Goal: Transaction & Acquisition: Purchase product/service

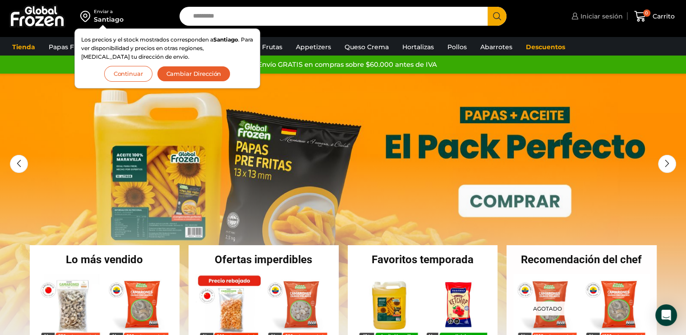
click at [594, 17] on span "Iniciar sesión" at bounding box center [600, 16] width 45 height 9
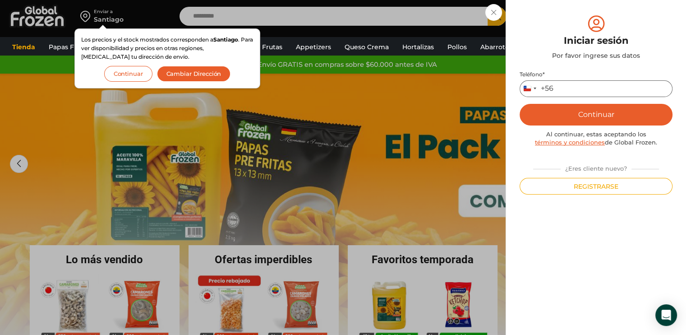
click at [565, 87] on input "Teléfono *" at bounding box center [596, 88] width 153 height 17
type input "*********"
click at [574, 123] on button "Continuar" at bounding box center [596, 115] width 153 height 22
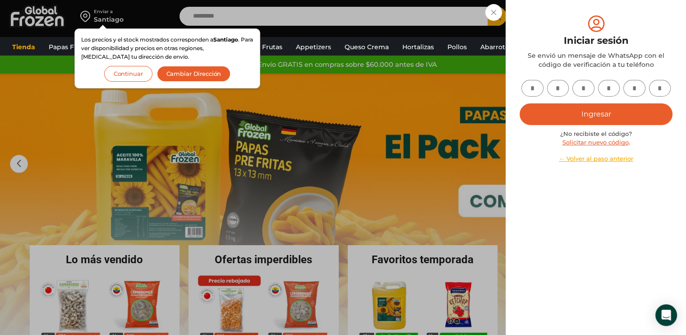
click at [532, 82] on input "text" at bounding box center [533, 88] width 22 height 17
type input "*"
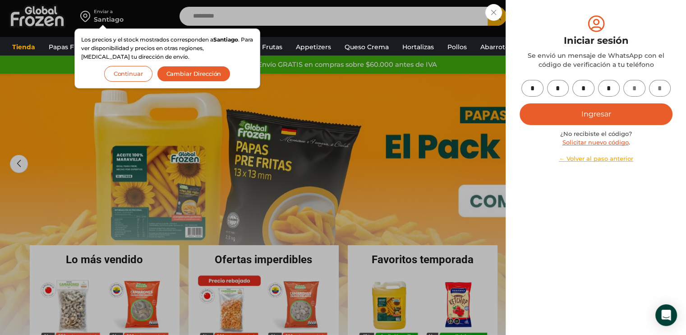
type input "*"
click at [614, 111] on button "Ingresar" at bounding box center [596, 114] width 153 height 22
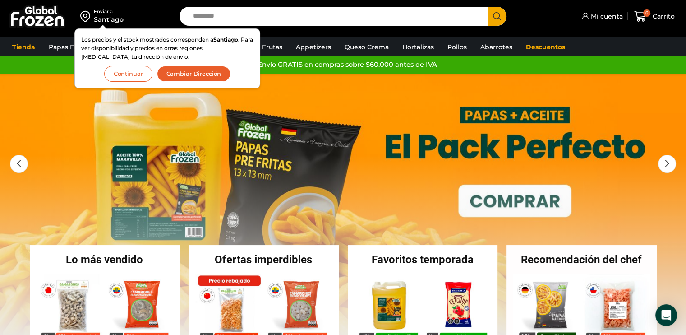
click at [201, 74] on button "Cambiar Dirección" at bounding box center [194, 74] width 74 height 16
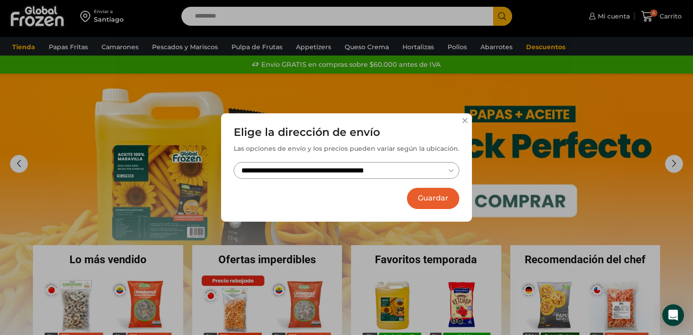
click at [434, 201] on button "Guardar" at bounding box center [433, 198] width 52 height 21
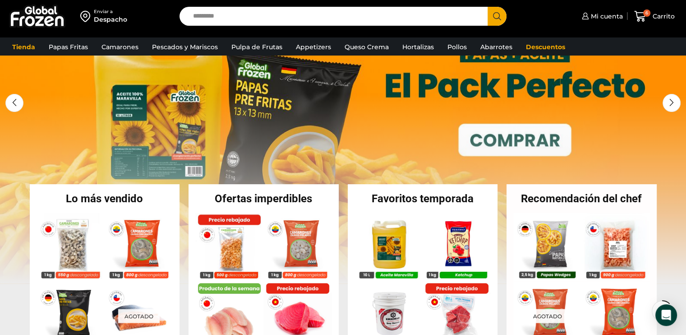
scroll to position [135, 0]
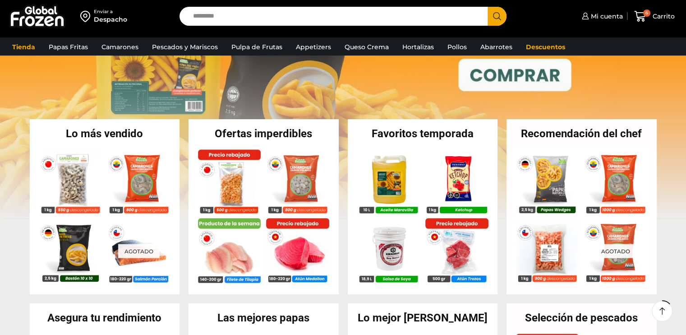
scroll to position [135, 0]
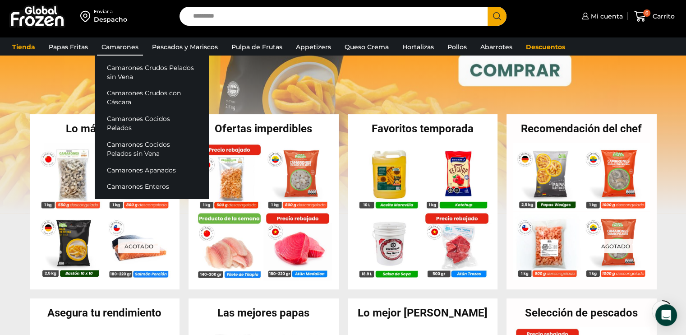
click at [119, 46] on link "Camarones" at bounding box center [120, 46] width 46 height 17
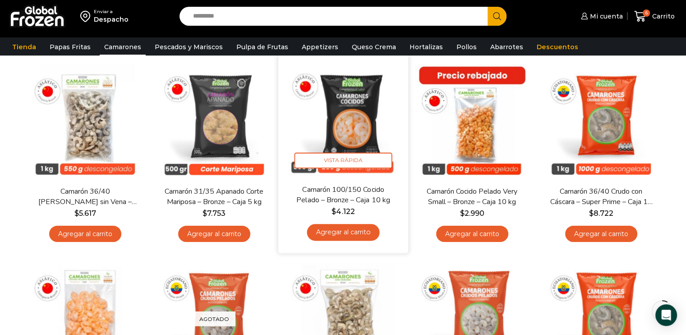
scroll to position [90, 0]
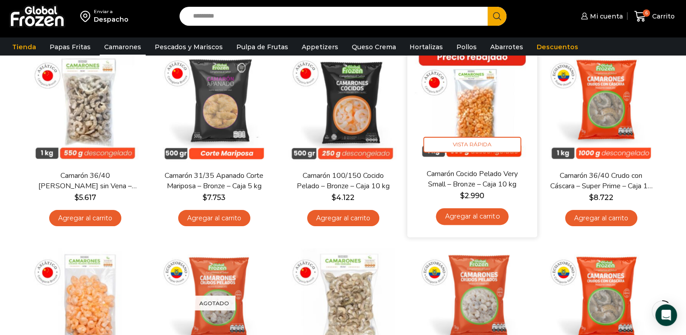
click at [478, 220] on link "Agregar al carrito" at bounding box center [472, 216] width 73 height 17
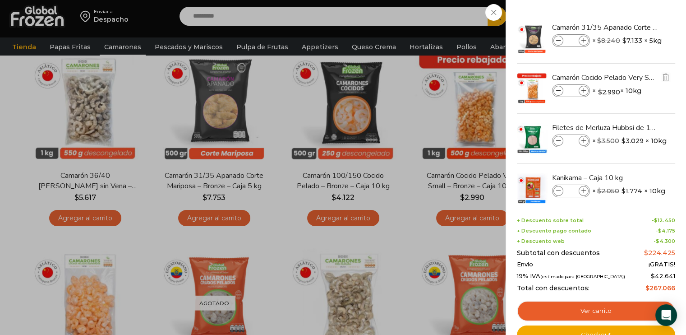
click at [583, 92] on icon at bounding box center [584, 90] width 5 height 5
type input "*"
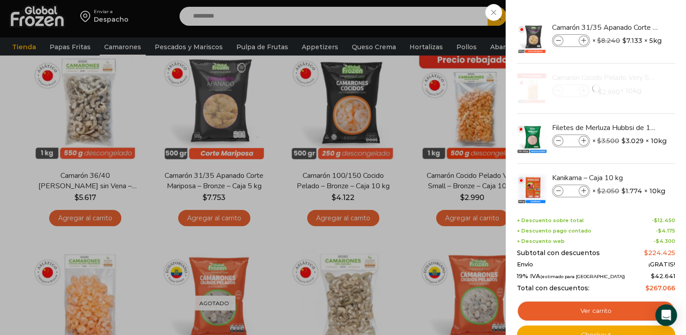
click at [632, 27] on div "7 Carrito 7 7 Shopping Cart *" at bounding box center [654, 16] width 45 height 21
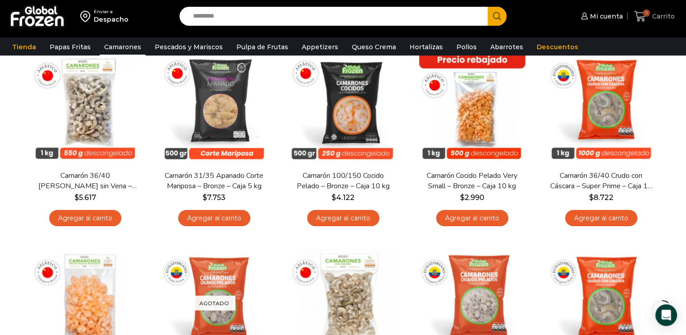
click at [636, 18] on icon at bounding box center [640, 16] width 12 height 12
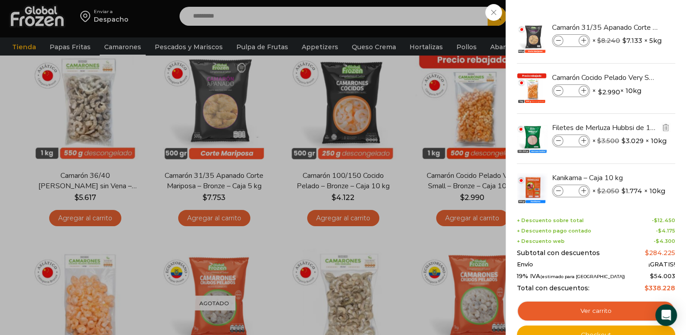
click at [586, 139] on span at bounding box center [584, 141] width 10 height 10
type input "*"
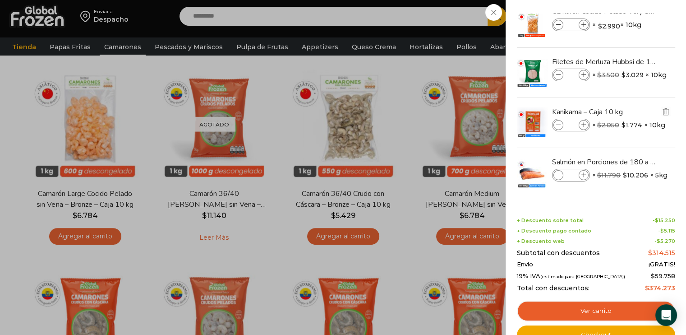
scroll to position [271, 0]
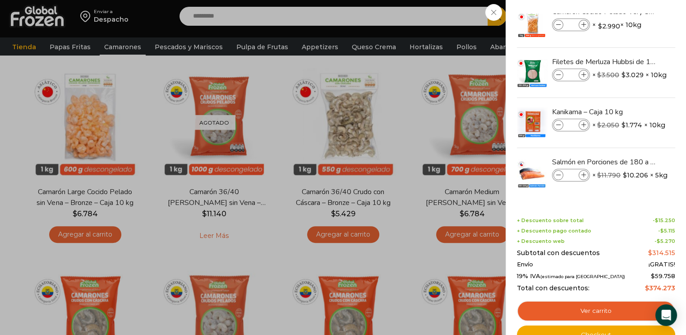
click at [632, 27] on div "10 Carrito 10 10 Shopping Cart" at bounding box center [654, 16] width 45 height 21
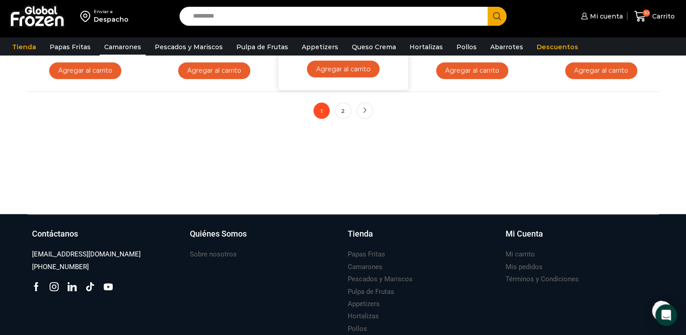
scroll to position [765, 0]
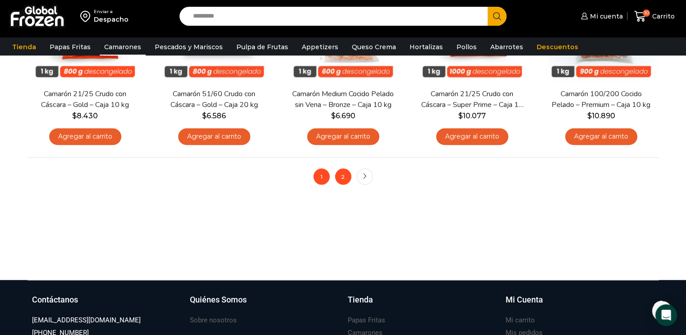
click at [345, 176] on link "2" at bounding box center [343, 176] width 16 height 16
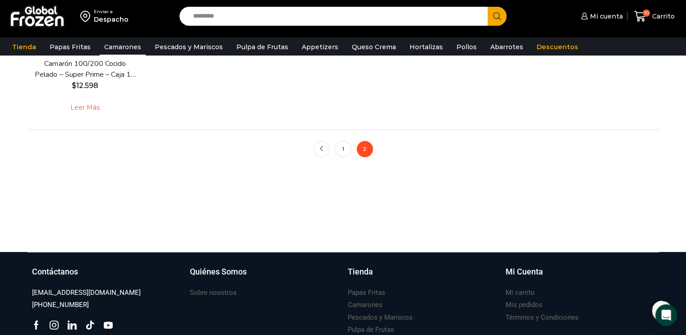
scroll to position [406, 0]
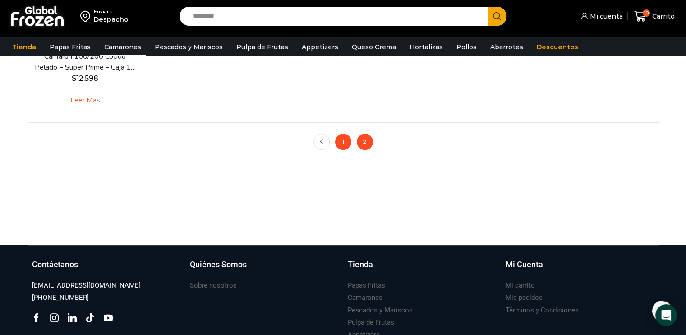
click at [342, 141] on link "1" at bounding box center [343, 142] width 16 height 16
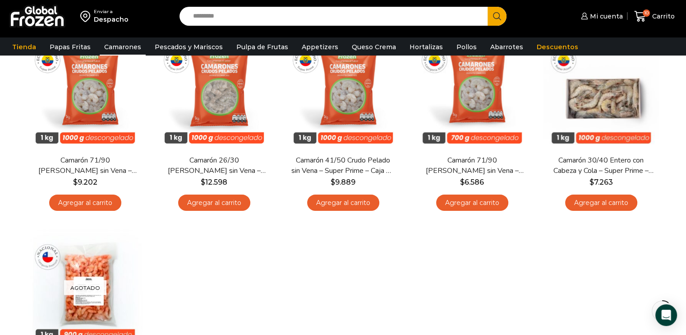
scroll to position [45, 0]
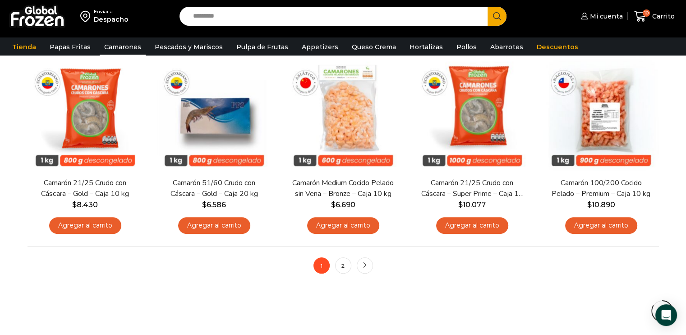
scroll to position [767, 0]
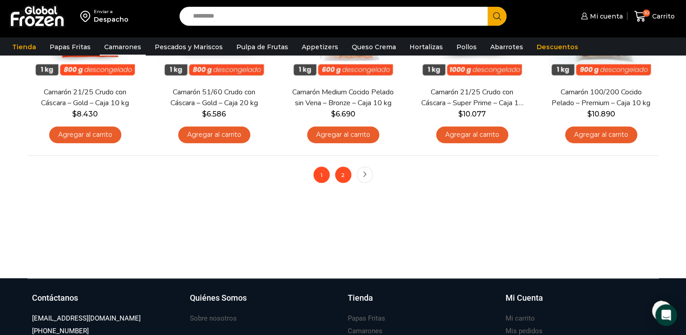
click at [341, 178] on link "2" at bounding box center [343, 174] width 16 height 16
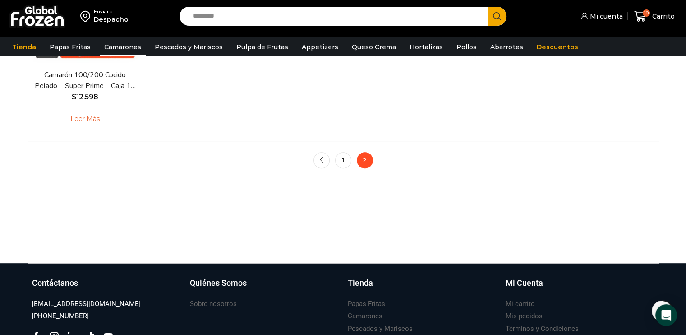
scroll to position [406, 0]
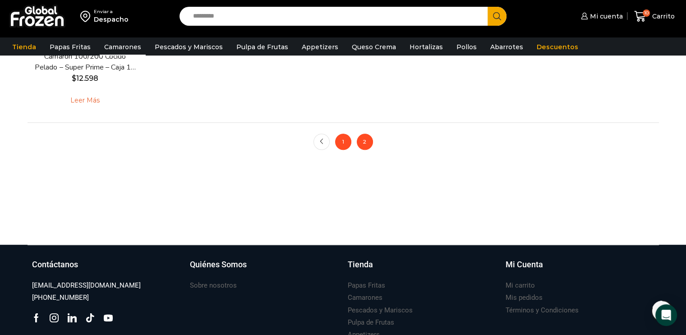
click at [348, 144] on link "1" at bounding box center [343, 142] width 16 height 16
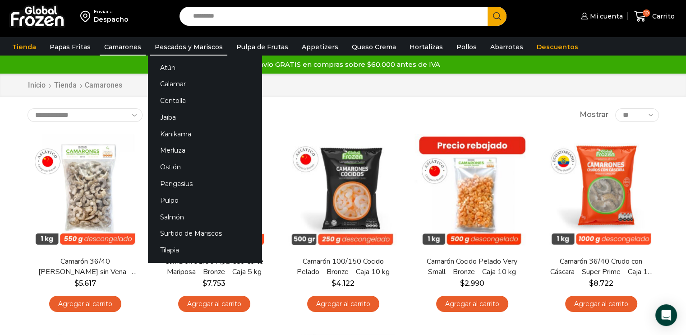
click at [176, 50] on link "Pescados y Mariscos" at bounding box center [188, 46] width 77 height 17
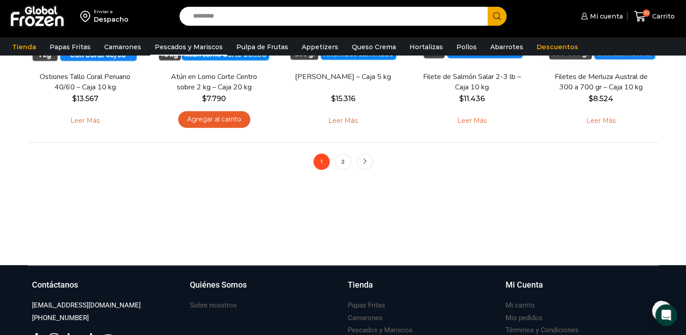
scroll to position [812, 0]
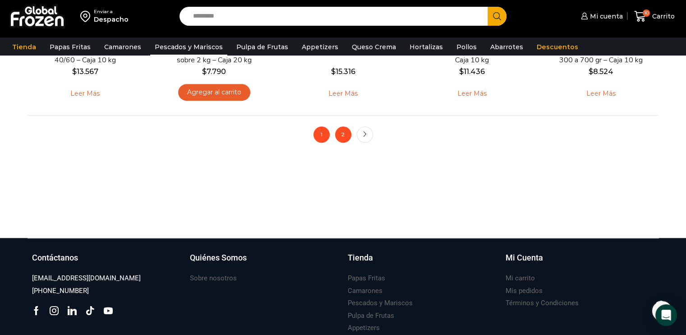
click at [345, 134] on link "2" at bounding box center [343, 134] width 16 height 16
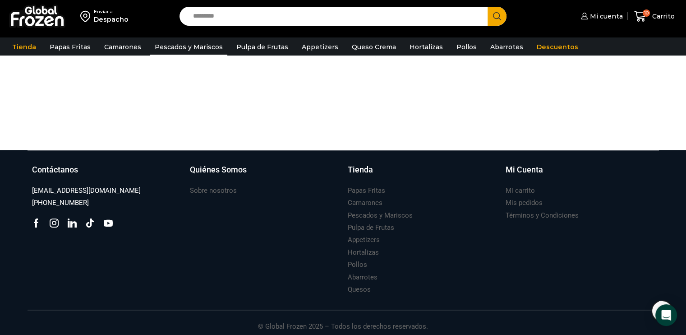
scroll to position [722, 0]
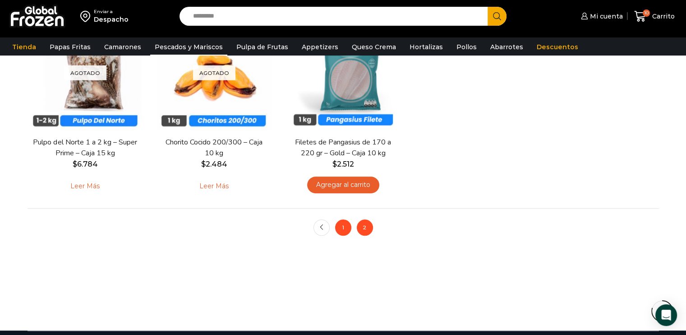
click at [343, 223] on link "1" at bounding box center [343, 227] width 16 height 16
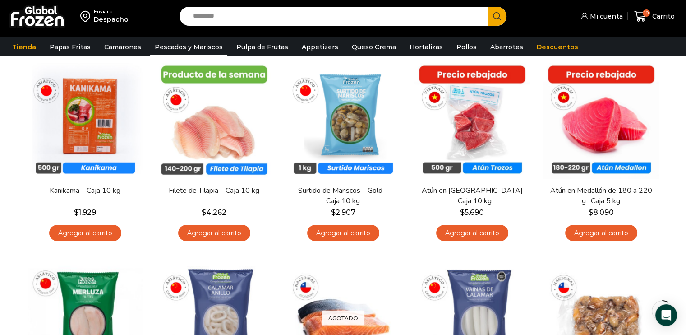
scroll to position [90, 0]
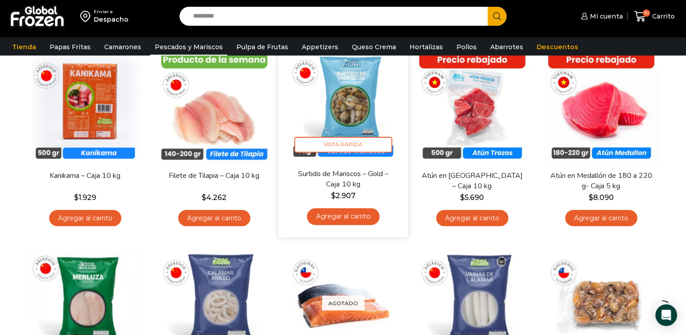
click at [337, 220] on link "Agregar al carrito" at bounding box center [343, 216] width 73 height 17
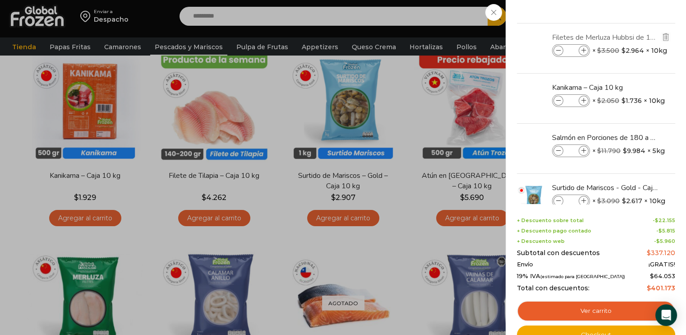
scroll to position [115, 0]
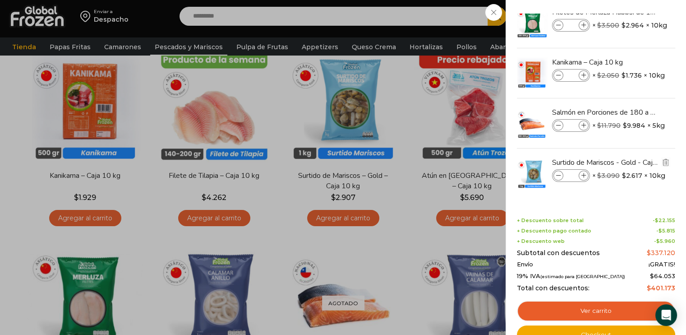
click at [582, 176] on icon at bounding box center [584, 175] width 5 height 5
type input "*"
click at [632, 26] on div "12 Carrito 12 12 Shopping Cart" at bounding box center [654, 16] width 45 height 21
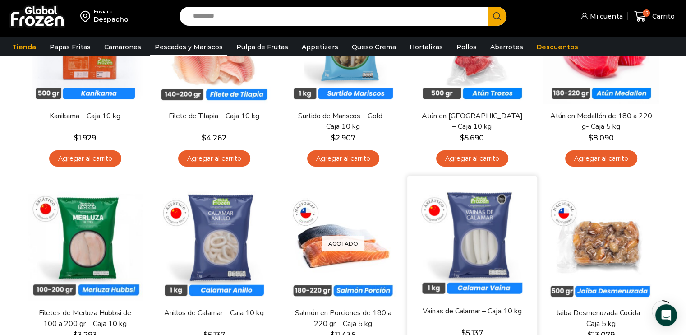
scroll to position [90, 0]
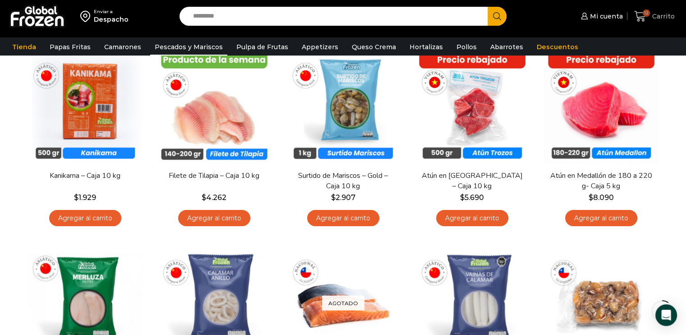
click at [639, 18] on icon at bounding box center [640, 16] width 12 height 12
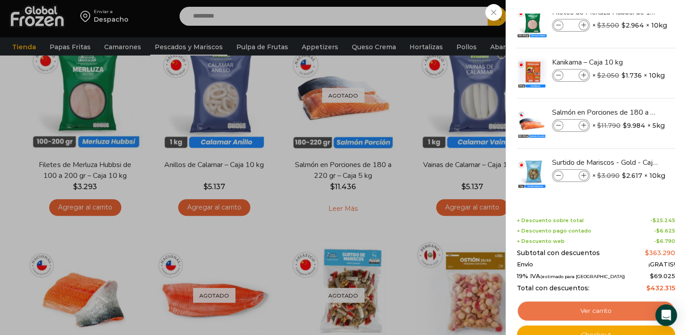
scroll to position [361, 0]
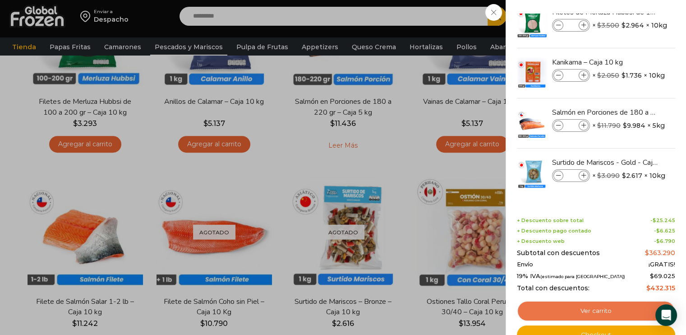
click at [599, 311] on link "Ver carrito" at bounding box center [596, 310] width 158 height 21
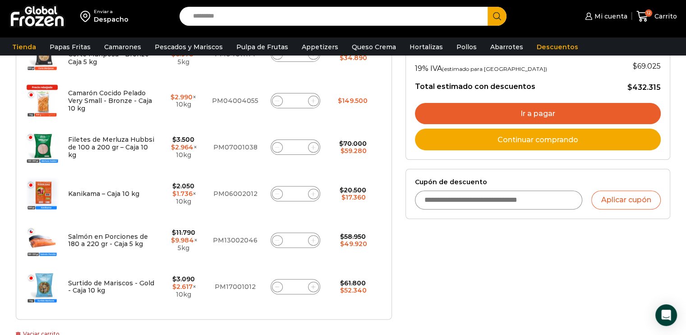
scroll to position [271, 0]
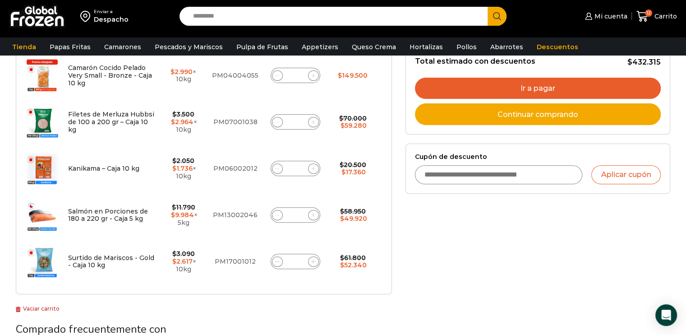
click at [277, 216] on icon at bounding box center [277, 215] width 4 height 4
type input "*"
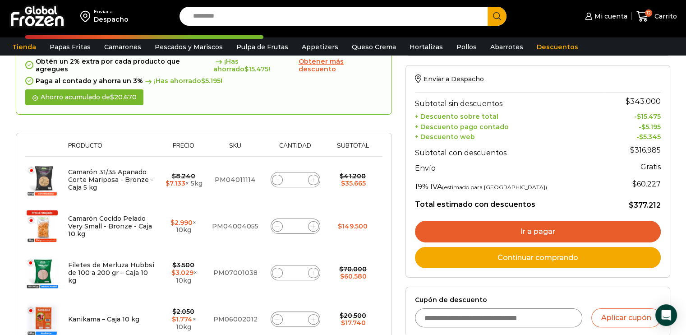
scroll to position [186, 0]
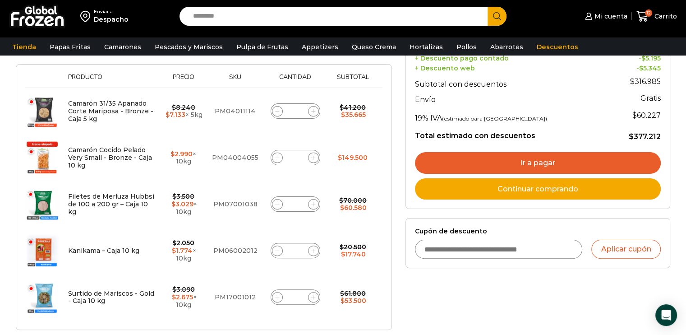
click at [516, 159] on link "Ir a pagar" at bounding box center [538, 163] width 246 height 22
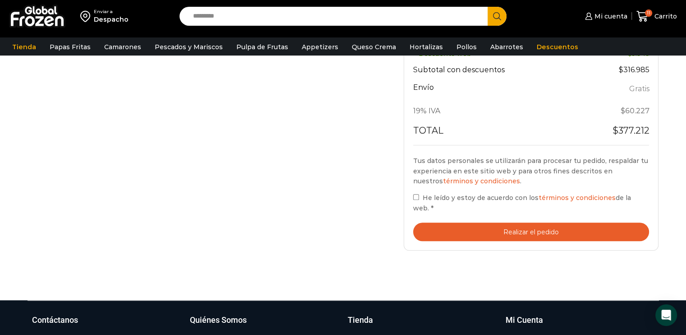
scroll to position [496, 0]
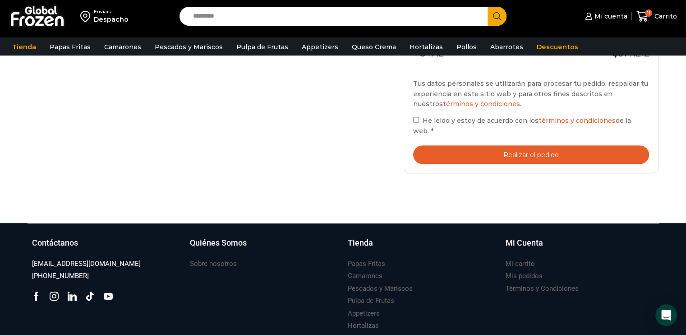
click at [518, 145] on button "Realizar el pedido" at bounding box center [531, 154] width 236 height 18
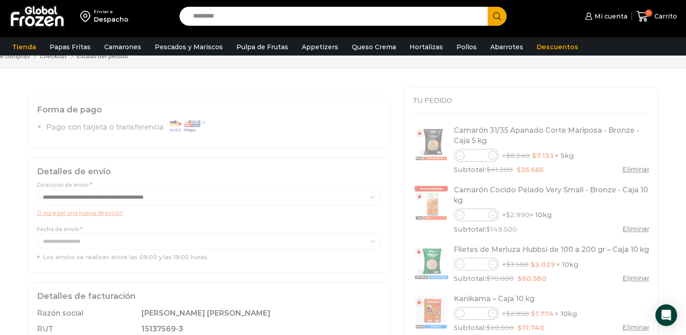
scroll to position [0, 0]
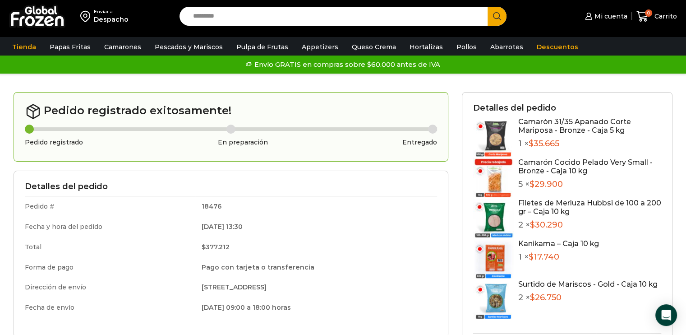
click at [434, 226] on td "[DATE] 13:30" at bounding box center [316, 227] width 242 height 20
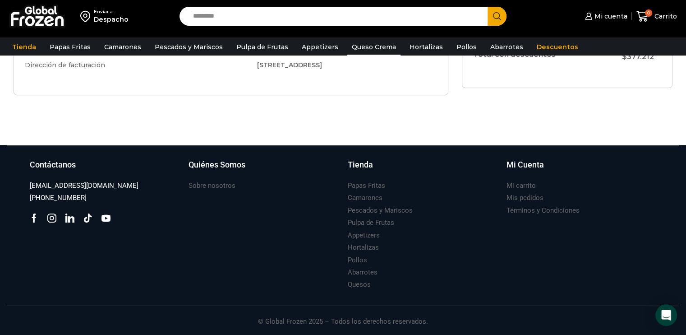
scroll to position [91, 0]
